Goal: Task Accomplishment & Management: Use online tool/utility

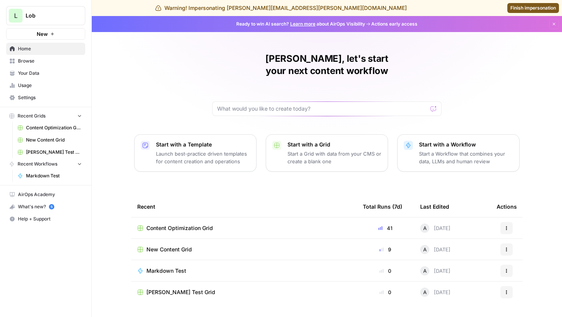
click at [177, 225] on span "Content Optimization Grid" at bounding box center [179, 229] width 66 height 8
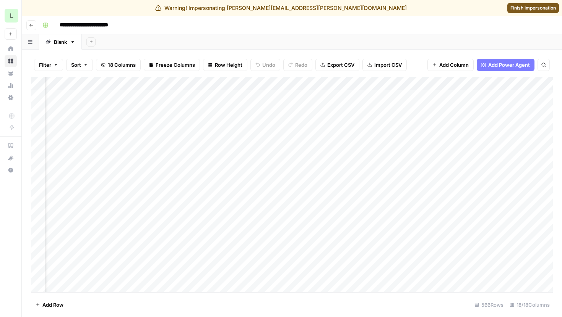
scroll to position [0, 863]
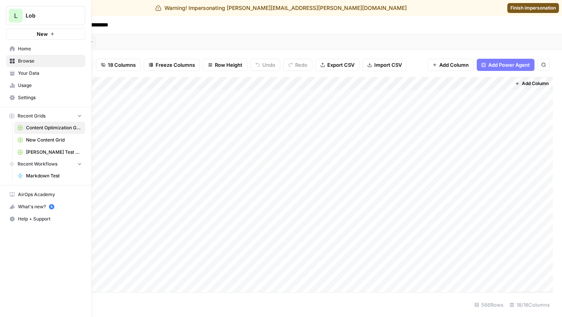
click at [19, 61] on span "Browse" at bounding box center [50, 61] width 64 height 7
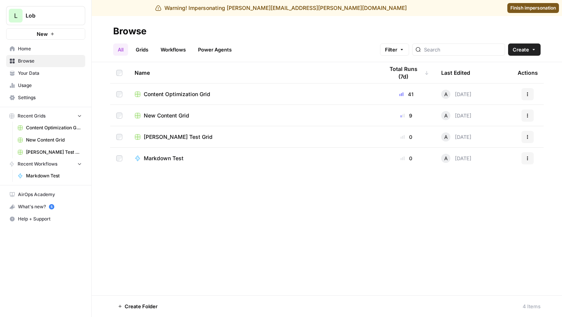
click at [168, 113] on span "New Content Grid" at bounding box center [166, 116] width 45 height 8
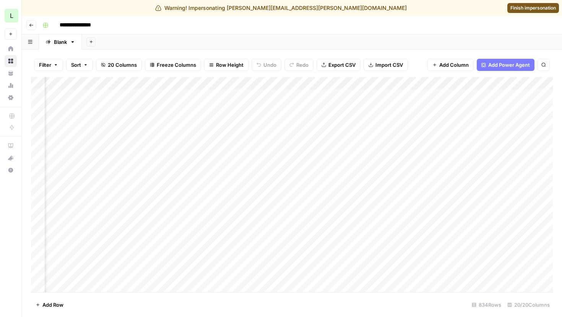
scroll to position [0, 168]
click at [397, 85] on div "Add Column" at bounding box center [291, 184] width 521 height 215
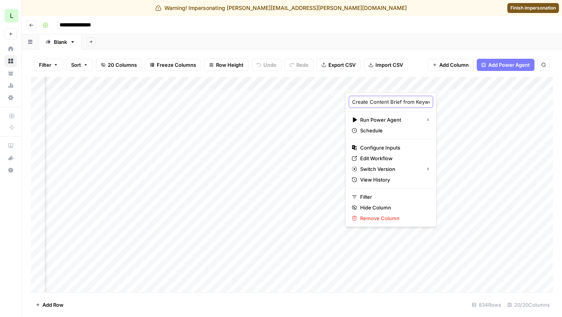
click at [401, 102] on input "Create Content Brief from Keyword - Fork" at bounding box center [391, 102] width 78 height 8
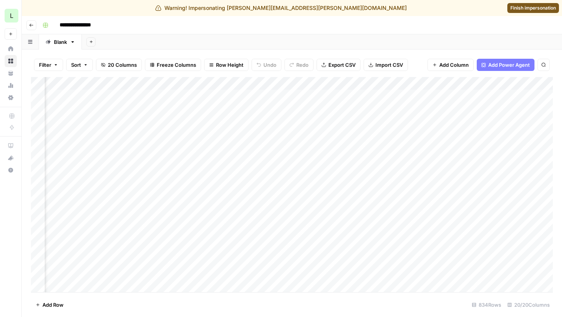
click at [398, 82] on div "Add Column" at bounding box center [291, 184] width 521 height 215
click at [413, 32] on header "**********" at bounding box center [292, 25] width 540 height 18
click at [391, 82] on div "Add Column" at bounding box center [291, 184] width 521 height 215
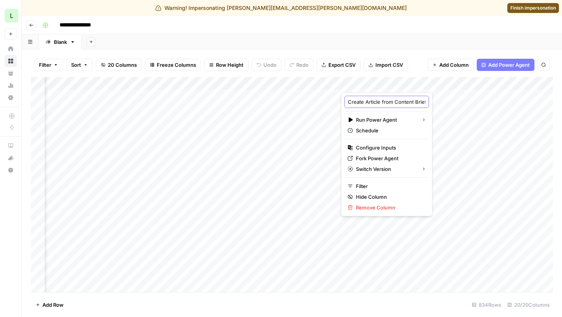
click at [391, 100] on input "Create Article from Content Brief" at bounding box center [387, 102] width 78 height 8
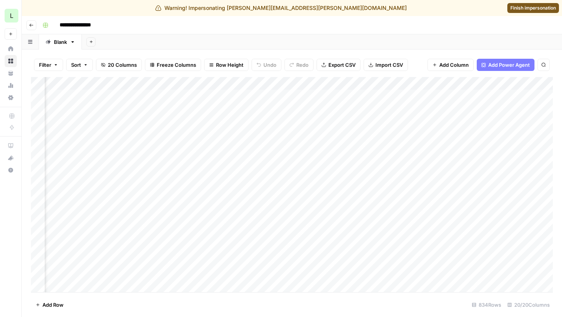
click at [439, 83] on div "Add Column" at bounding box center [291, 184] width 521 height 215
click at [409, 45] on div "Add Sheet" at bounding box center [322, 41] width 480 height 15
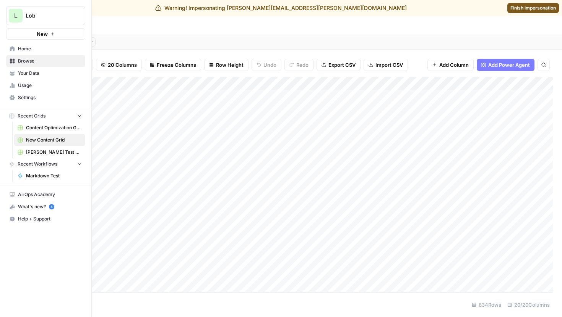
click at [34, 60] on span "Browse" at bounding box center [50, 61] width 64 height 7
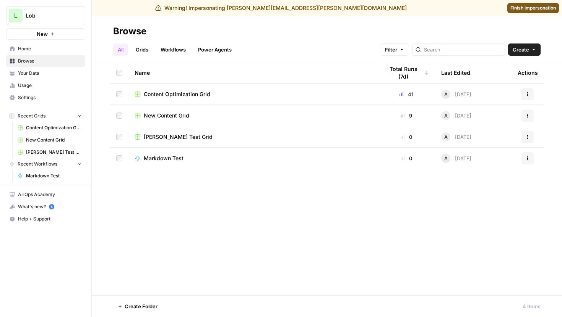
click at [171, 49] on link "Workflows" at bounding box center [173, 50] width 34 height 12
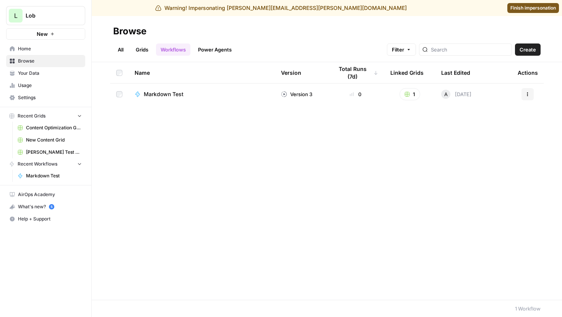
click at [207, 47] on link "Power Agents" at bounding box center [214, 50] width 43 height 12
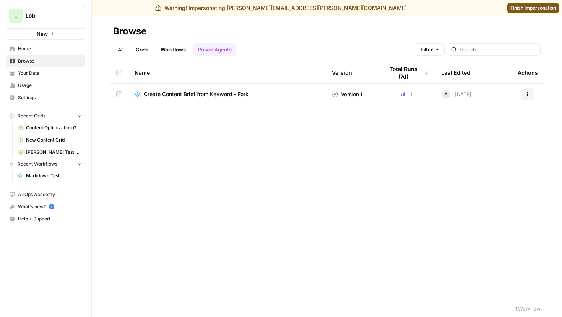
click at [191, 95] on span "Create Content Brief from Keyword - Fork" at bounding box center [196, 95] width 105 height 8
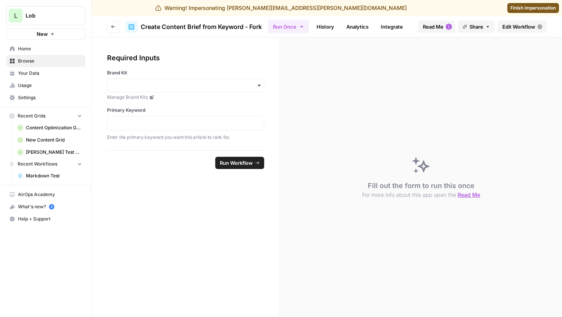
click at [509, 30] on span "Edit Workflow" at bounding box center [518, 27] width 33 height 8
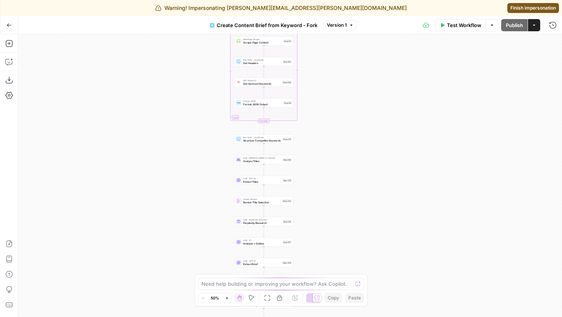
drag, startPoint x: 352, startPoint y: 172, endPoint x: 301, endPoint y: 96, distance: 92.3
click at [301, 96] on div "Workflow Set Inputs Inputs Google Search Perform Google Search Step 51 Loop Ite…" at bounding box center [289, 175] width 543 height 283
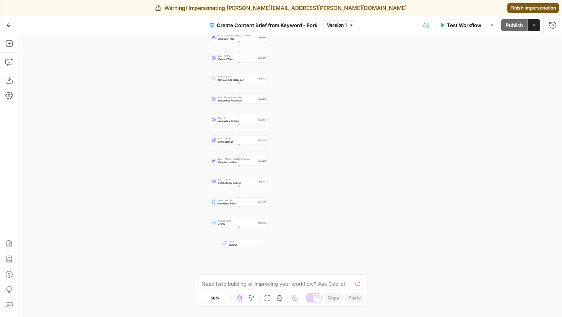
drag, startPoint x: 311, startPoint y: 167, endPoint x: 311, endPoint y: 103, distance: 63.4
click at [311, 104] on div "Workflow Set Inputs Inputs Google Search Perform Google Search Step 51 Loop Ite…" at bounding box center [289, 175] width 543 height 283
drag, startPoint x: 311, startPoint y: 100, endPoint x: 311, endPoint y: 249, distance: 149.0
click at [311, 243] on div "Workflow Set Inputs Inputs Google Search Perform Google Search Step 51 Loop Ite…" at bounding box center [289, 175] width 543 height 283
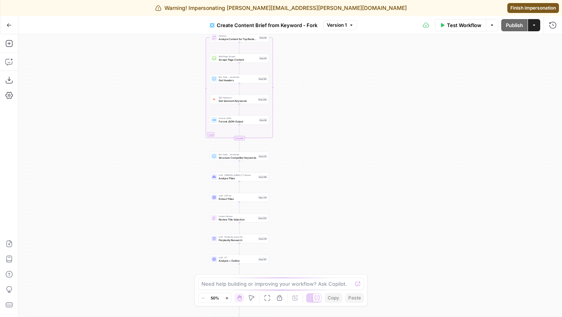
drag, startPoint x: 316, startPoint y: 84, endPoint x: 316, endPoint y: 225, distance: 141.4
click at [316, 221] on div "Workflow Set Inputs Inputs Google Search Perform Google Search Step 51 Loop Ite…" at bounding box center [289, 175] width 543 height 283
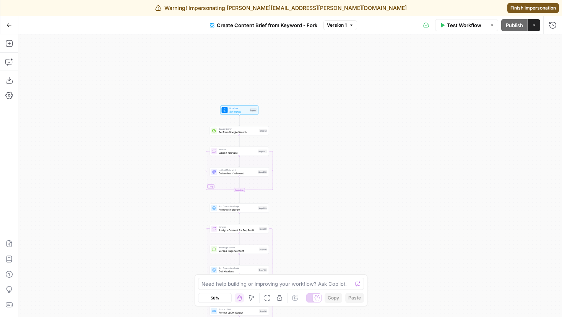
drag, startPoint x: 317, startPoint y: 117, endPoint x: 317, endPoint y: 175, distance: 57.3
click at [317, 174] on div "Workflow Set Inputs Inputs Google Search Perform Google Search Step 51 Loop Ite…" at bounding box center [289, 175] width 543 height 283
click at [7, 23] on icon "button" at bounding box center [8, 25] width 5 height 5
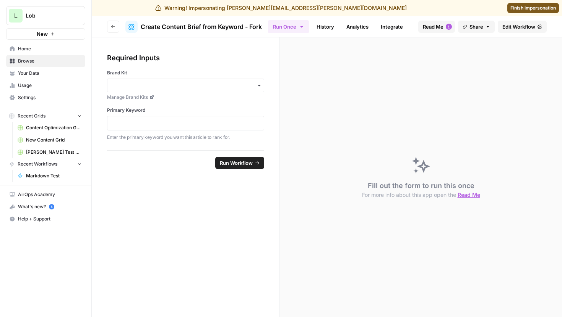
click at [107, 27] on button "Go back" at bounding box center [113, 27] width 12 height 12
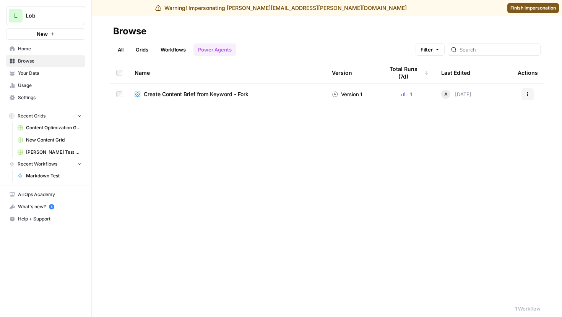
click at [156, 51] on link "Workflows" at bounding box center [173, 50] width 34 height 12
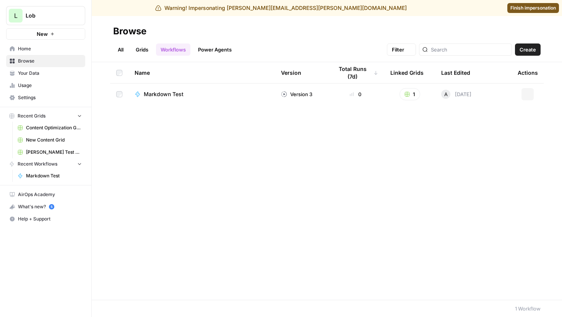
click at [145, 51] on link "Grids" at bounding box center [142, 50] width 22 height 12
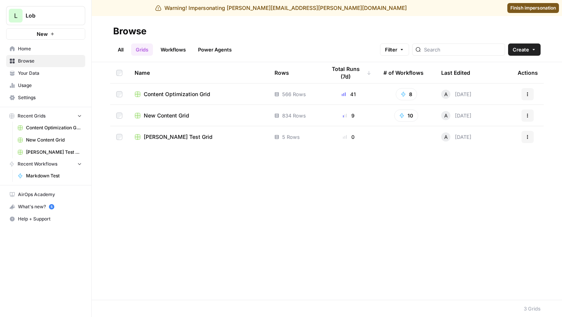
click at [169, 113] on span "New Content Grid" at bounding box center [166, 116] width 45 height 8
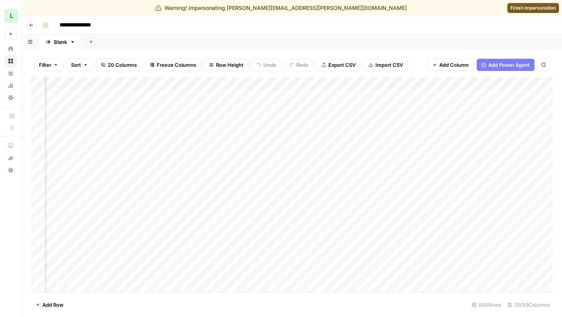
scroll to position [0, 228]
click at [337, 82] on div "Add Column" at bounding box center [291, 184] width 521 height 215
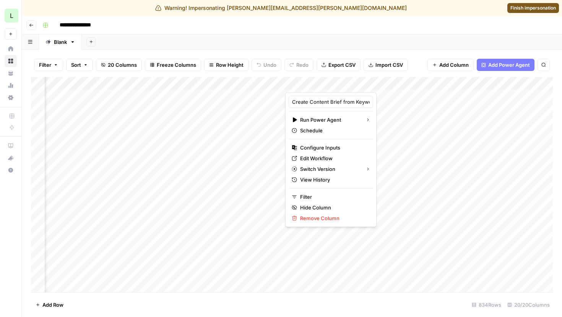
click at [415, 65] on div "Filter Sort 20 Columns Freeze Columns Row Height Undo Redo Export CSV Import CS…" at bounding box center [291, 65] width 521 height 24
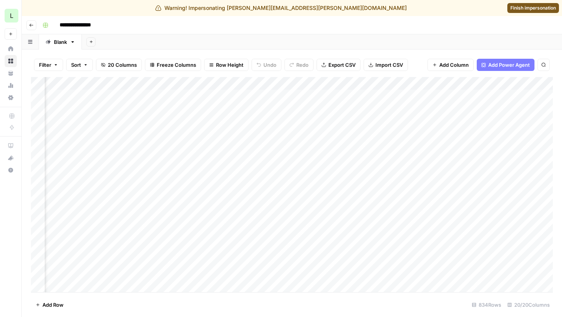
click at [521, 7] on span "Finish impersonation" at bounding box center [532, 8] width 45 height 7
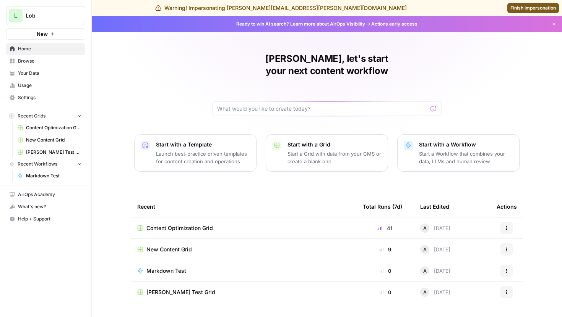
click at [42, 141] on span "New Content Grid" at bounding box center [54, 140] width 56 height 7
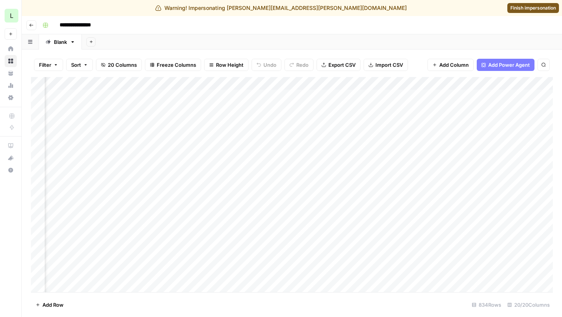
scroll to position [0, 261]
click at [279, 87] on div "Add Column" at bounding box center [291, 184] width 521 height 215
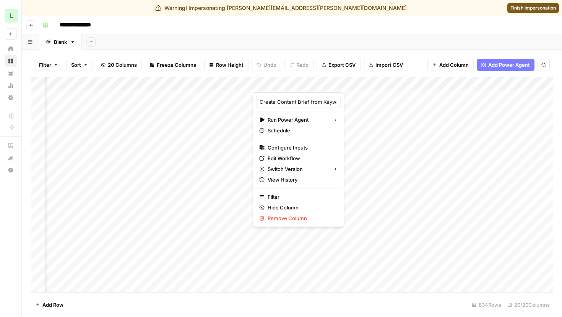
click at [304, 102] on input "Create Content Brief from Keyword - Fork" at bounding box center [298, 102] width 78 height 8
click at [297, 103] on input "Create Content Brief from Keyword - Fork" at bounding box center [298, 102] width 78 height 8
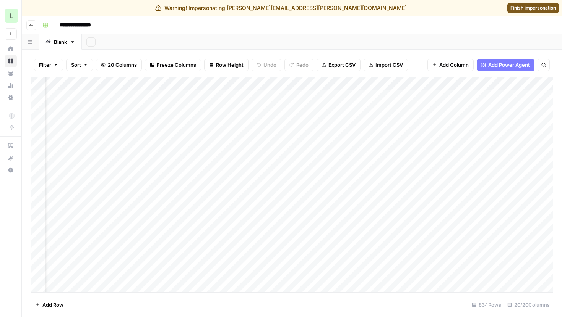
click at [359, 45] on div "Add Sheet" at bounding box center [322, 41] width 480 height 15
click at [233, 83] on div "Add Column" at bounding box center [291, 184] width 521 height 215
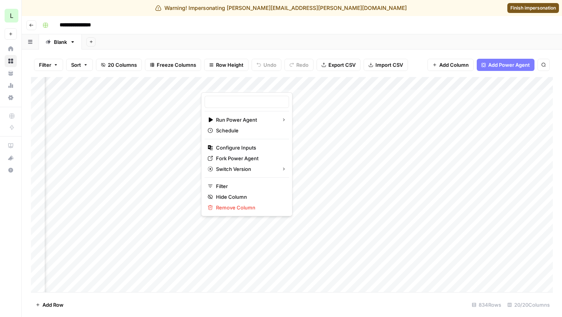
type input "Create Article from Content Brief"
click at [246, 102] on input "Create Article from Content Brief" at bounding box center [247, 102] width 78 height 8
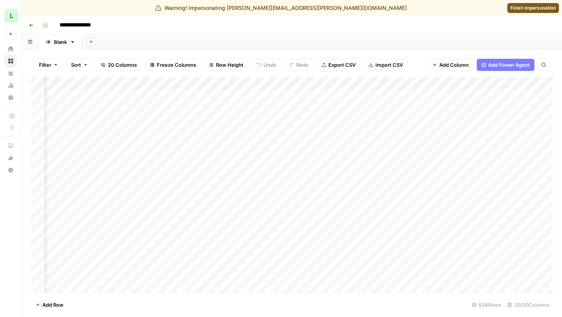
scroll to position [0, 476]
click at [337, 85] on div "Add Column" at bounding box center [291, 184] width 521 height 215
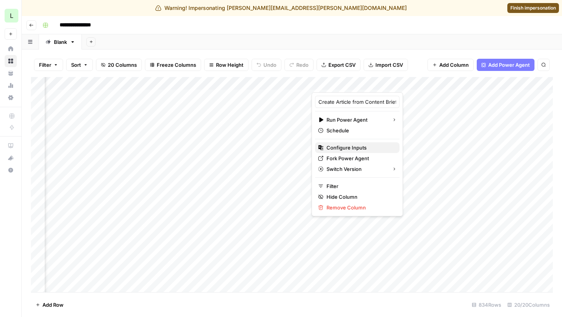
click at [343, 146] on span "Configure Inputs" at bounding box center [359, 148] width 67 height 8
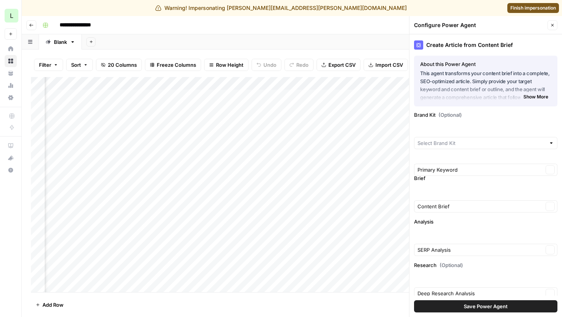
type input "Lob"
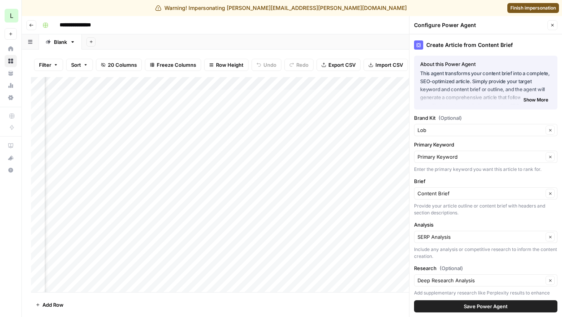
click at [552, 21] on button "Close" at bounding box center [552, 25] width 10 height 10
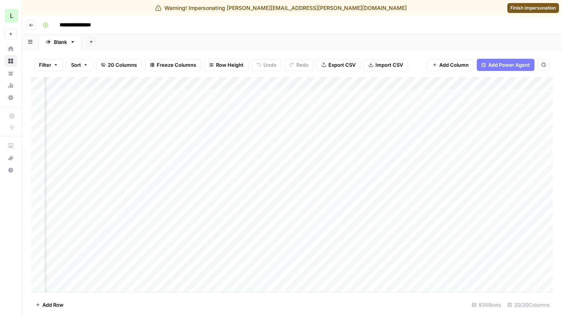
scroll to position [0, 400]
click at [165, 84] on div "Add Column" at bounding box center [291, 184] width 521 height 215
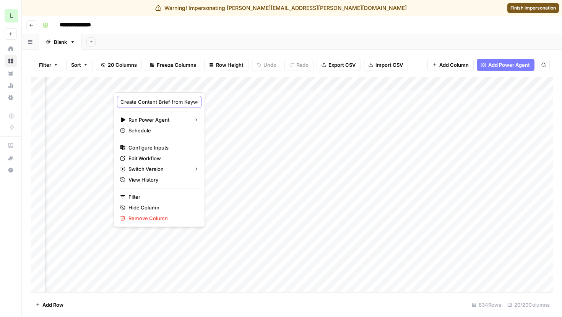
click at [164, 100] on input "Create Content Brief from Keyword - Fork" at bounding box center [159, 102] width 78 height 8
drag, startPoint x: 154, startPoint y: 101, endPoint x: 226, endPoint y: 101, distance: 72.2
click at [226, 101] on body "**********" at bounding box center [281, 158] width 562 height 317
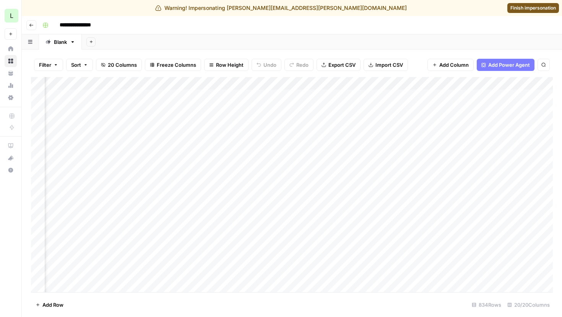
scroll to position [0, 434]
click at [392, 85] on div "Add Column" at bounding box center [291, 184] width 521 height 215
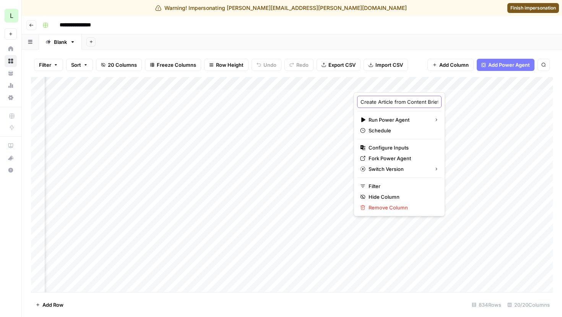
scroll to position [0, 18]
drag, startPoint x: 404, startPoint y: 105, endPoint x: 471, endPoint y: 105, distance: 66.5
click at [471, 105] on body "**********" at bounding box center [281, 158] width 562 height 317
click at [523, 8] on span "Finish impersonation" at bounding box center [532, 8] width 45 height 7
